Goal: Task Accomplishment & Management: Manage account settings

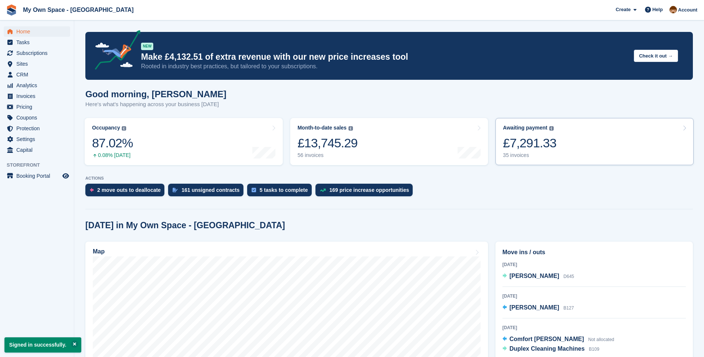
click at [514, 157] on div "35 invoices" at bounding box center [529, 155] width 53 height 6
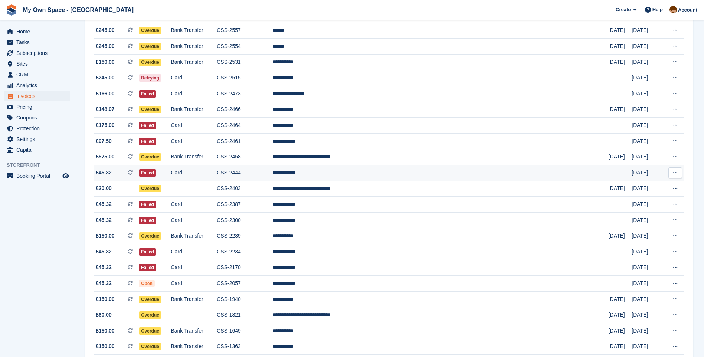
scroll to position [223, 0]
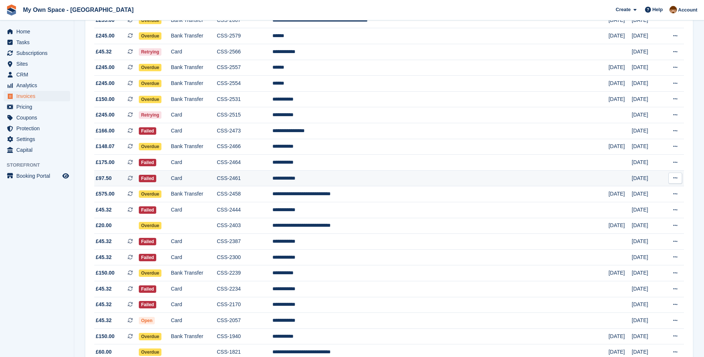
click at [272, 178] on td "CSS-2461" at bounding box center [245, 178] width 56 height 16
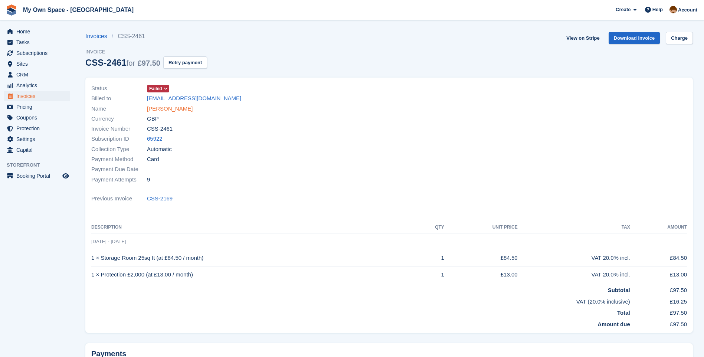
click at [159, 111] on link "James Colton" at bounding box center [170, 109] width 46 height 9
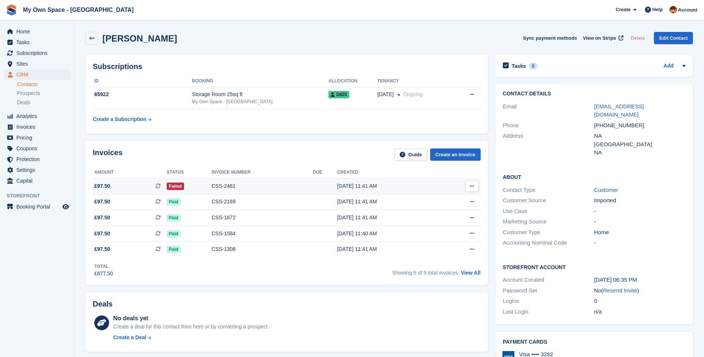
click at [220, 187] on div "CSS-2461" at bounding box center [261, 186] width 101 height 8
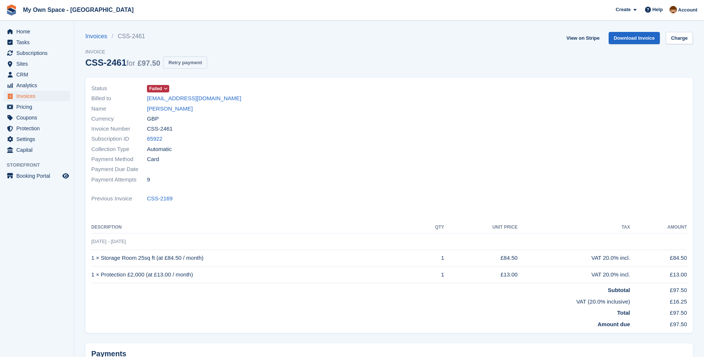
click at [190, 64] on button "Retry payment" at bounding box center [185, 62] width 44 height 12
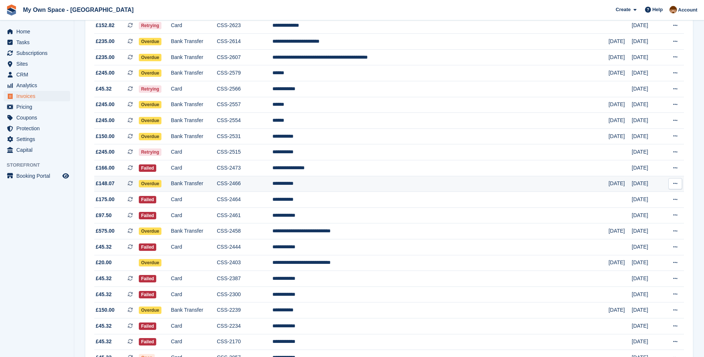
scroll to position [148, 0]
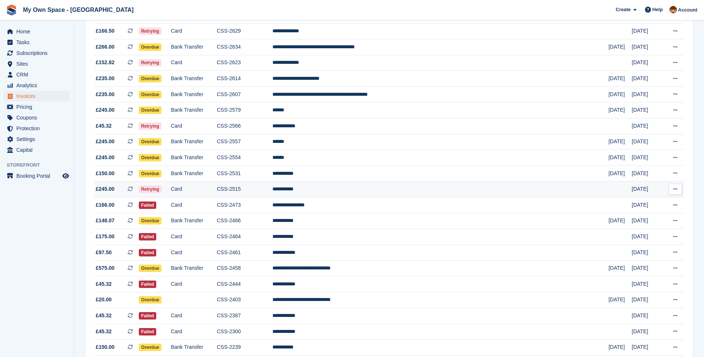
click at [263, 187] on td "CSS-2515" at bounding box center [245, 189] width 56 height 16
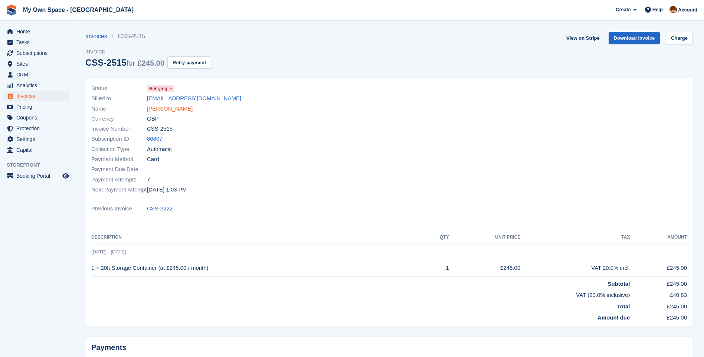
click at [160, 111] on link "[PERSON_NAME]" at bounding box center [170, 109] width 46 height 9
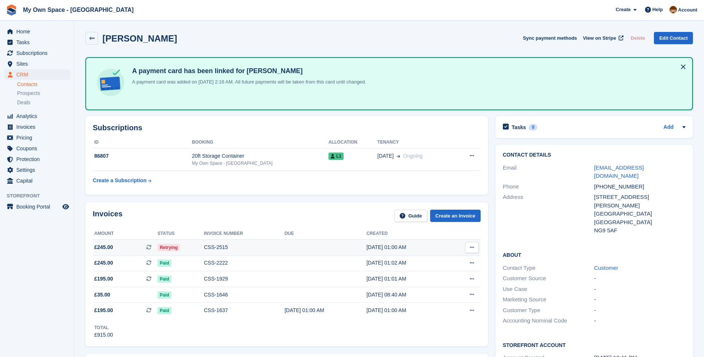
click at [212, 245] on div "CSS-2515" at bounding box center [244, 247] width 81 height 8
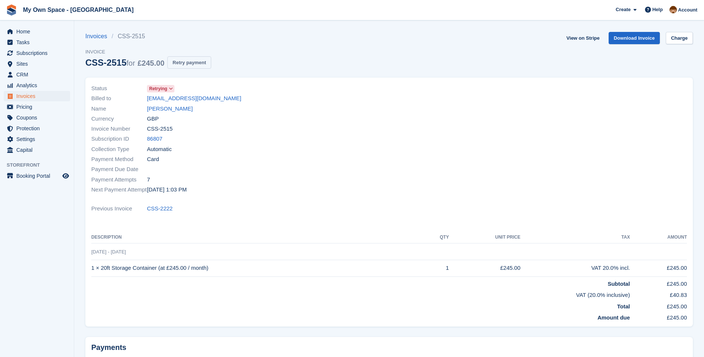
click at [187, 61] on button "Retry payment" at bounding box center [189, 62] width 44 height 12
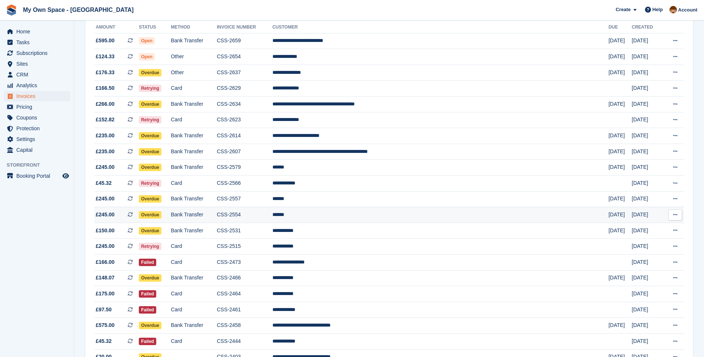
scroll to position [74, 0]
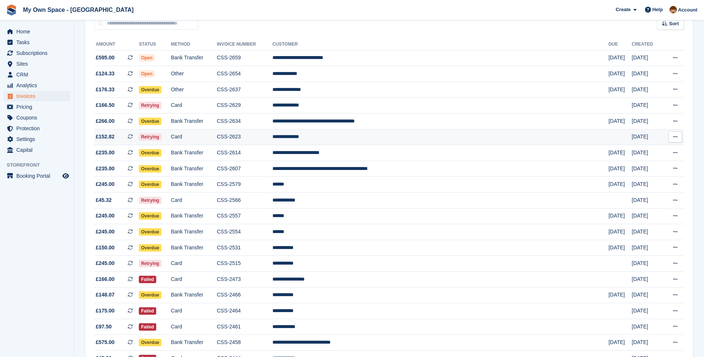
click at [270, 138] on td "CSS-2623" at bounding box center [245, 137] width 56 height 16
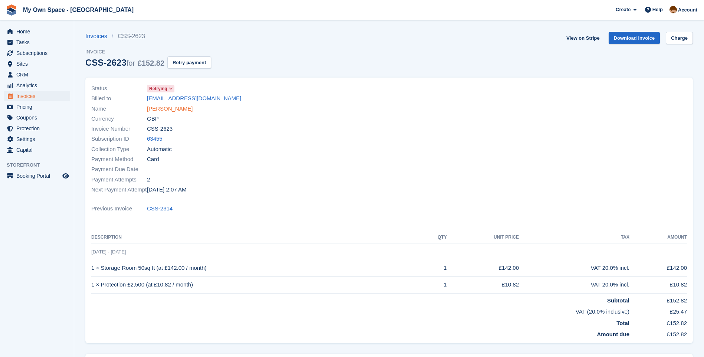
click at [162, 109] on link "[PERSON_NAME]" at bounding box center [170, 109] width 46 height 9
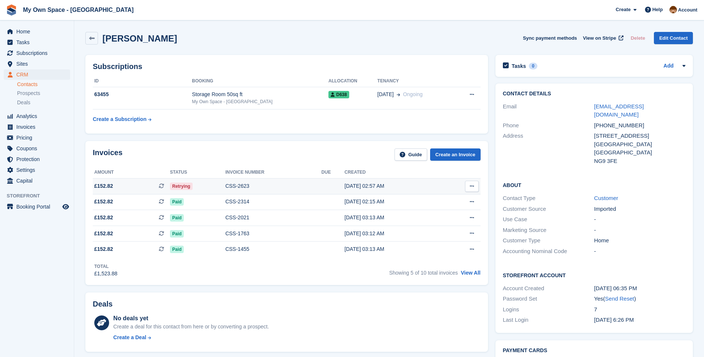
click at [241, 182] on div "CSS-2623" at bounding box center [273, 186] width 96 height 8
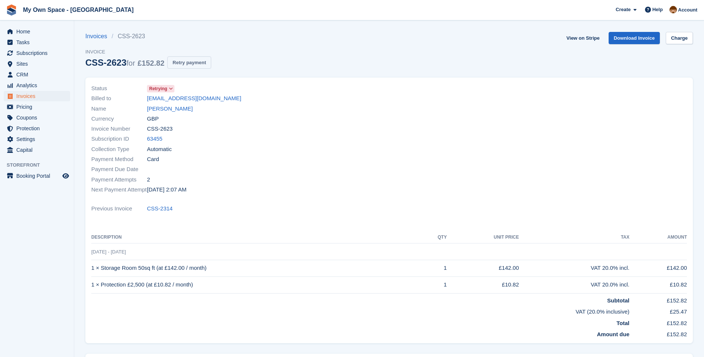
click at [184, 63] on button "Retry payment" at bounding box center [189, 62] width 44 height 12
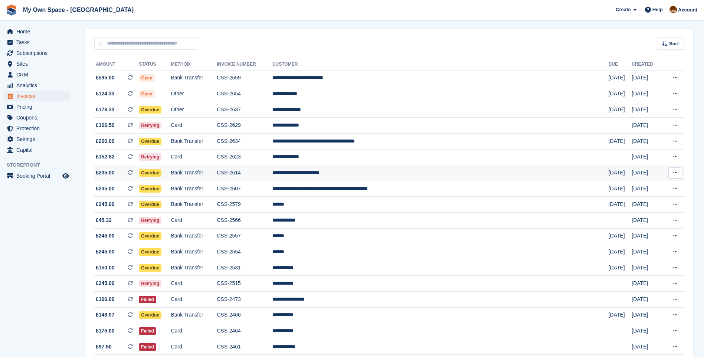
scroll to position [37, 0]
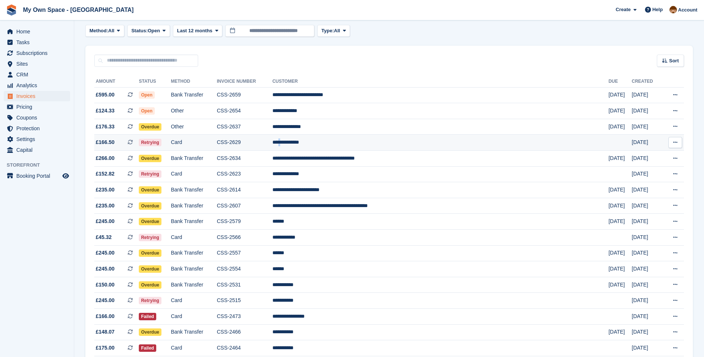
click at [334, 145] on td "**********" at bounding box center [440, 143] width 336 height 16
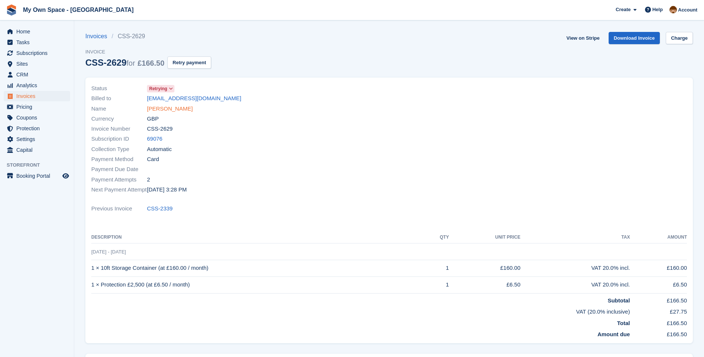
click at [167, 108] on link "Richard Wilson" at bounding box center [170, 109] width 46 height 9
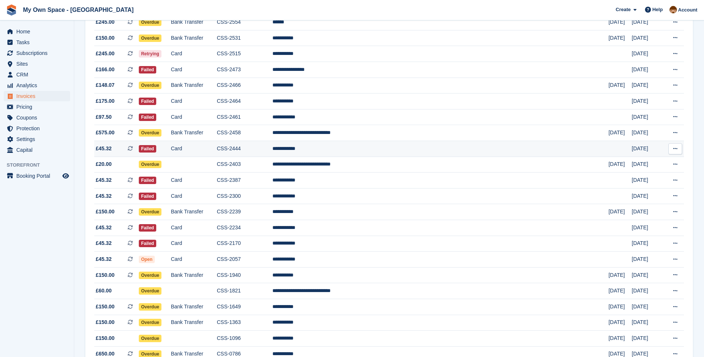
scroll to position [283, 0]
